Goal: Information Seeking & Learning: Learn about a topic

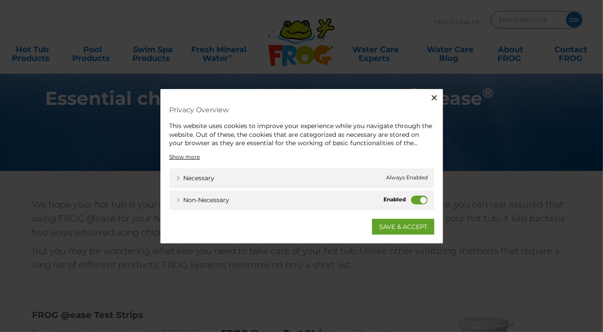
click at [415, 200] on label "Non-necessary" at bounding box center [419, 199] width 17 height 9
click at [0, 0] on input "Non-necessary" at bounding box center [0, 0] width 0 height 0
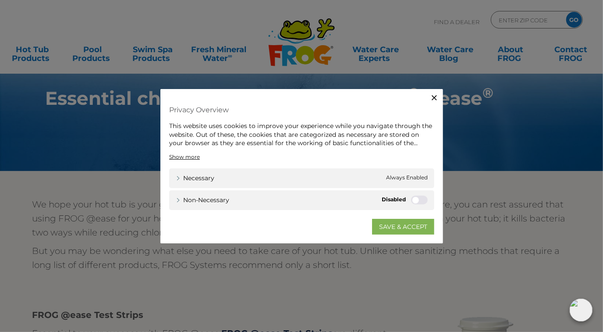
click at [411, 232] on link "SAVE & ACCEPT" at bounding box center [403, 226] width 62 height 16
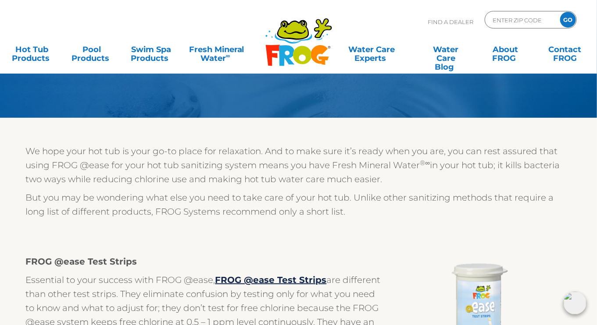
scroll to position [0, 3]
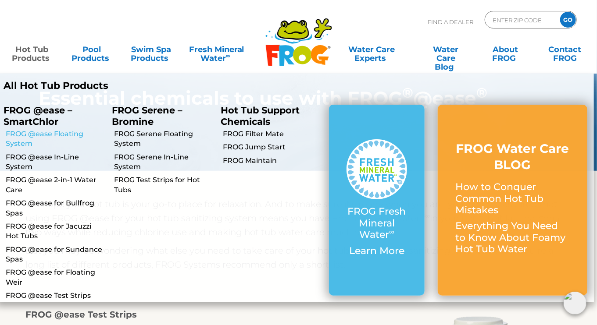
click at [32, 132] on link "FROG @ease Floating System" at bounding box center [56, 139] width 100 height 20
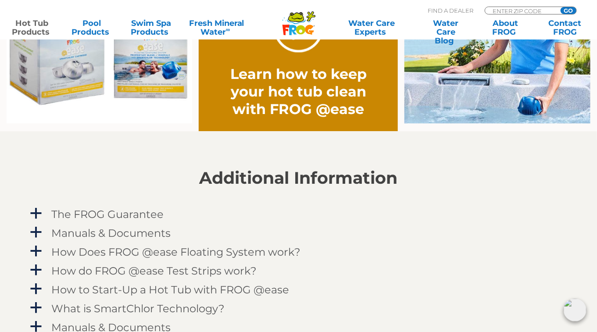
scroll to position [755, 0]
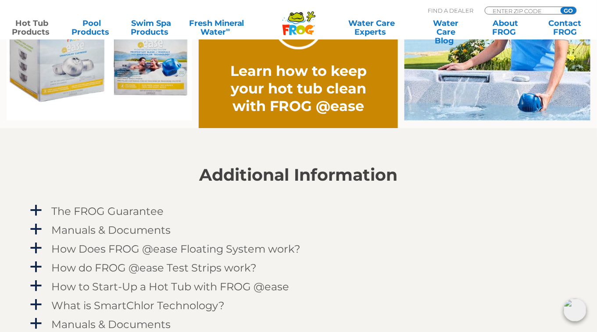
click at [275, 71] on h2 "Learn how to keep your hot tub clean with FROG @ease" at bounding box center [298, 88] width 159 height 53
click at [297, 43] on div ".st130{clip-path:url(#SVGID_2_);fill-rule:evenodd;clip-rule:evenodd;fill:#C3CC0…" at bounding box center [299, 27] width 34 height 33
click at [297, 47] on link "." at bounding box center [299, 25] width 50 height 50
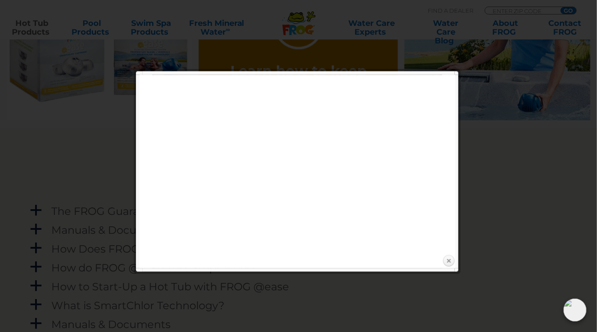
click at [450, 261] on link "Close" at bounding box center [448, 260] width 13 height 13
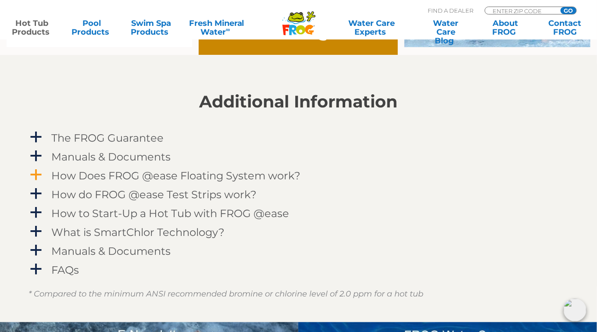
scroll to position [835, 0]
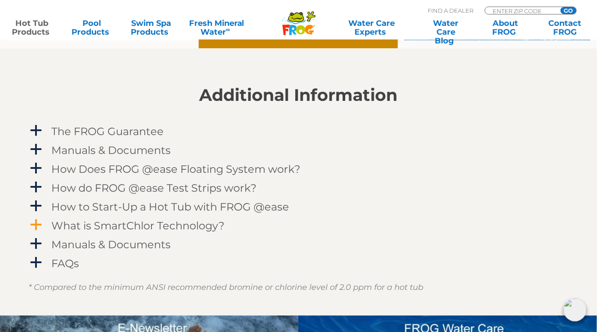
click at [157, 222] on h4 "What is SmartChlor Technology?" at bounding box center [138, 226] width 173 height 12
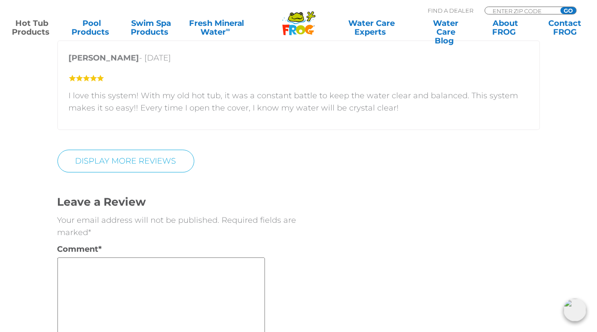
scroll to position [2234, 0]
